Goal: Task Accomplishment & Management: Manage account settings

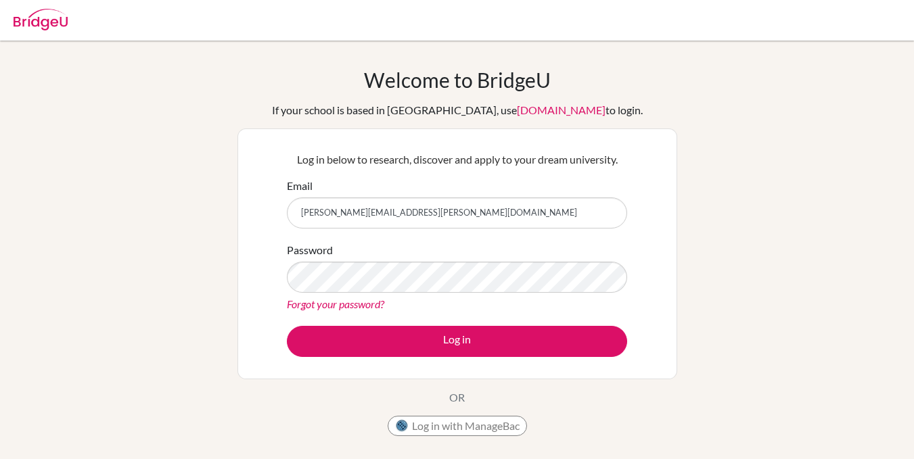
type input "[PERSON_NAME][EMAIL_ADDRESS][PERSON_NAME][DOMAIN_NAME]"
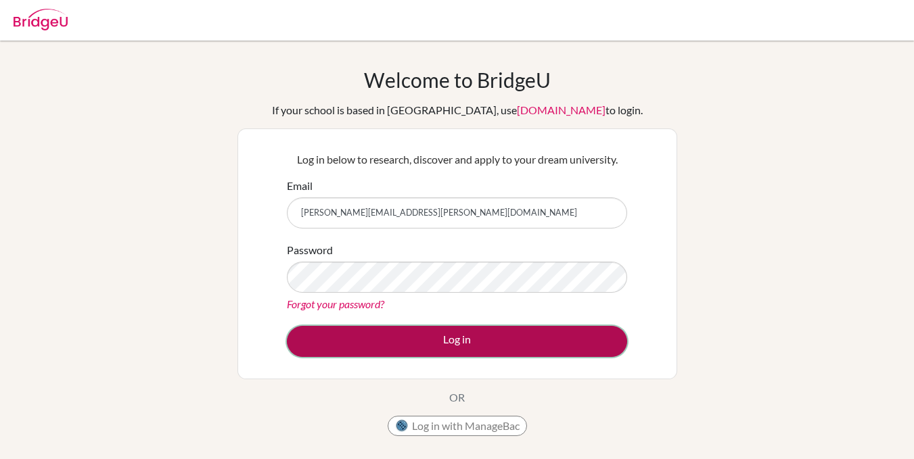
click at [518, 338] on button "Log in" at bounding box center [457, 341] width 340 height 31
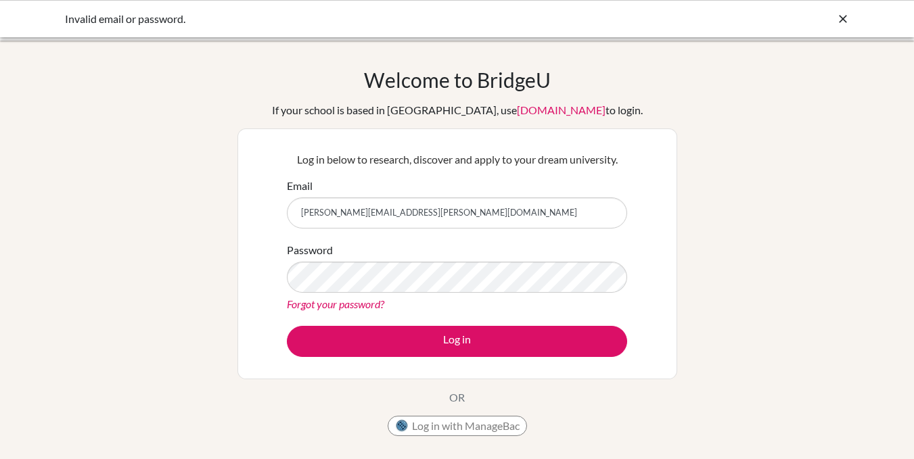
click at [551, 293] on div "Password Forgot your password?" at bounding box center [457, 277] width 340 height 70
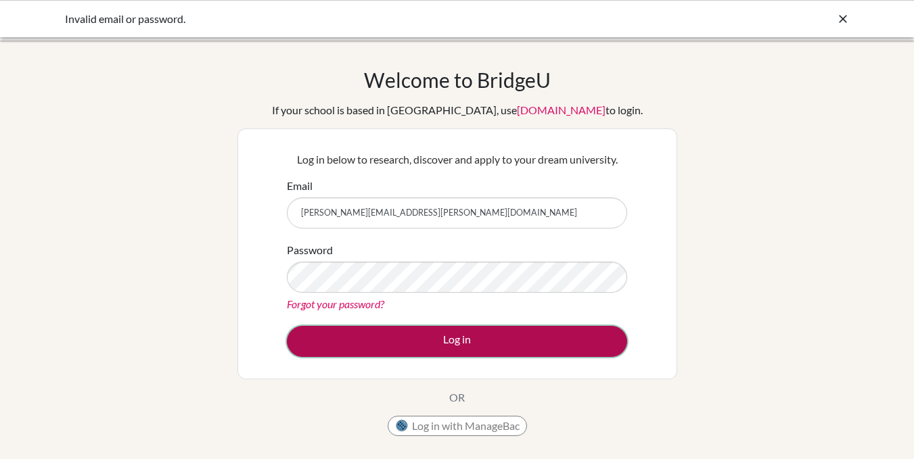
click at [468, 342] on button "Log in" at bounding box center [457, 341] width 340 height 31
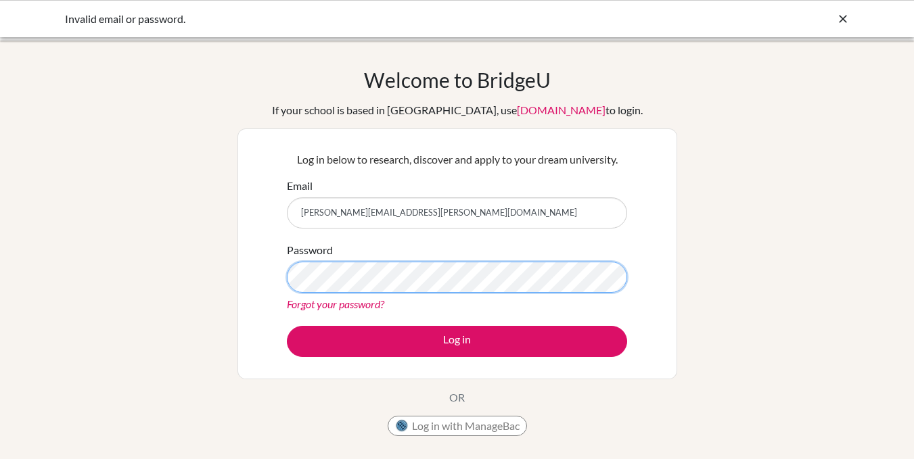
click at [287, 326] on button "Log in" at bounding box center [457, 341] width 340 height 31
